Goal: Task Accomplishment & Management: Manage account settings

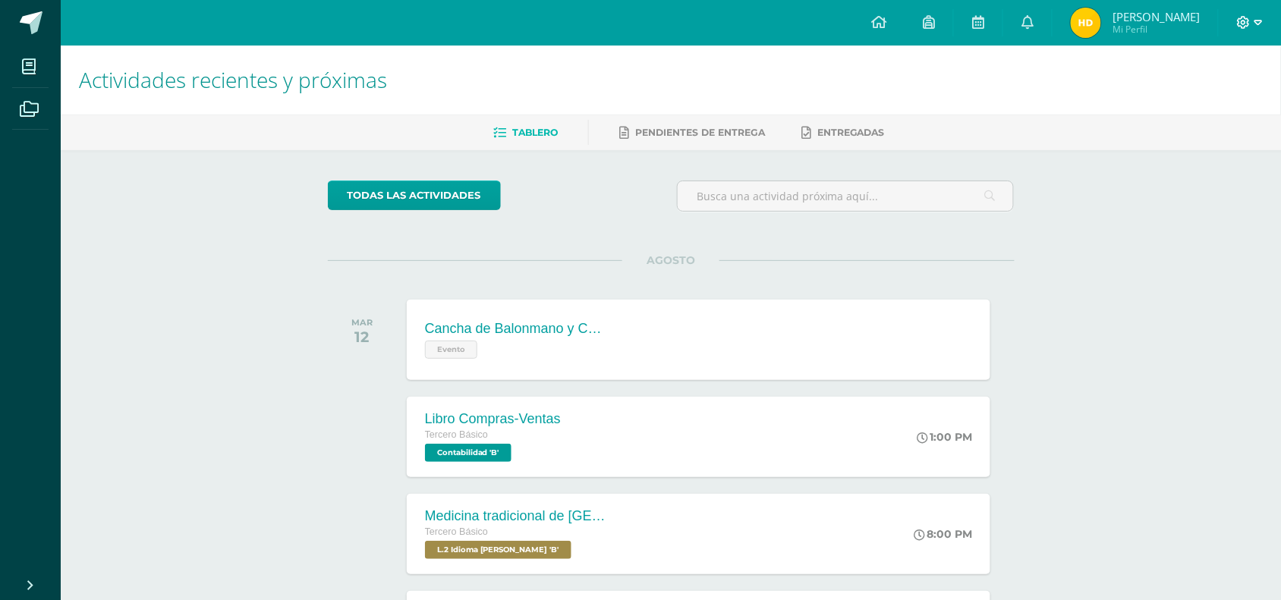
click at [1246, 27] on icon at bounding box center [1244, 22] width 13 height 13
click at [1197, 102] on span "Cerrar sesión" at bounding box center [1211, 103] width 68 height 14
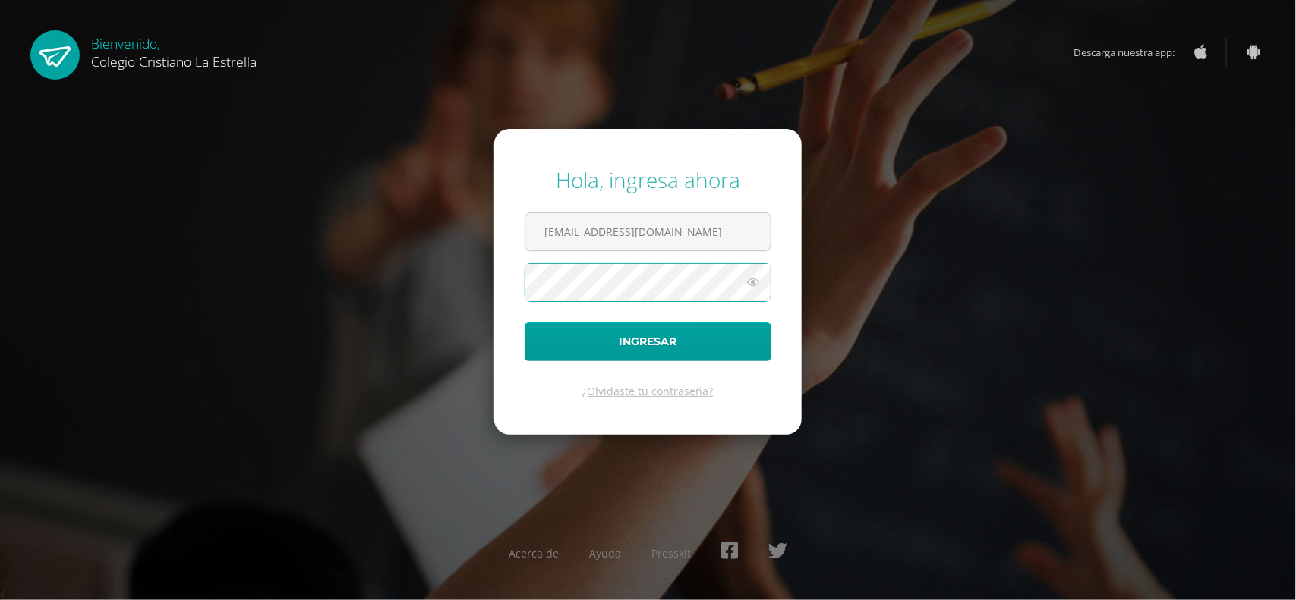
type input "301@laestrella.edu.gt"
click at [678, 348] on button "Ingresar" at bounding box center [648, 342] width 247 height 39
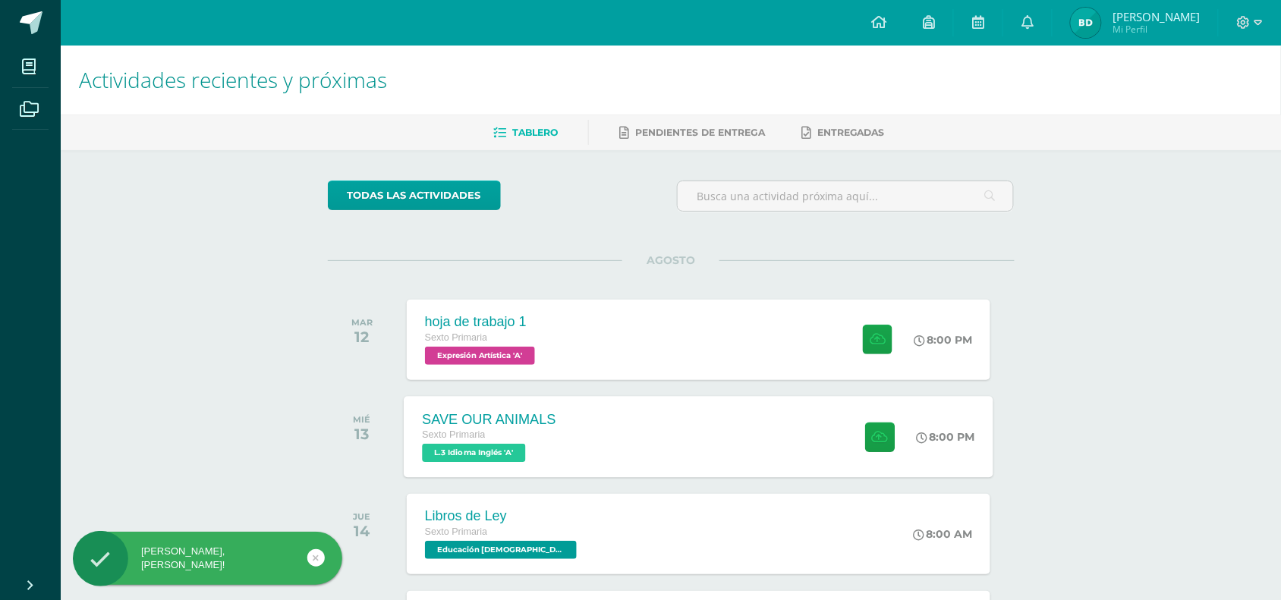
click at [589, 445] on div "SAVE OUR ANIMALS Sexto Primaria L.3 Idioma Inglés 'A' 8:00 PM SAVE OUR ANIMALS …" at bounding box center [699, 436] width 590 height 81
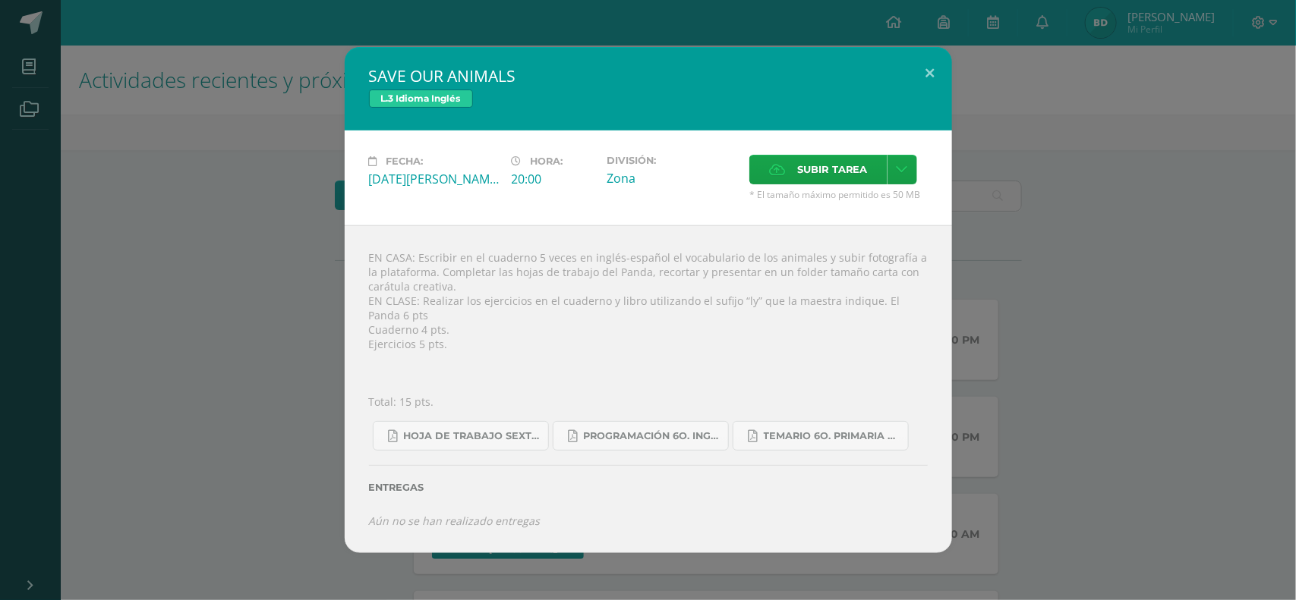
click at [292, 365] on div "SAVE OUR ANIMALS L.3 Idioma Inglés Fecha: Miércoles 13 de Agosto Hora: 20:00 Di…" at bounding box center [648, 300] width 1284 height 506
